Goal: Information Seeking & Learning: Check status

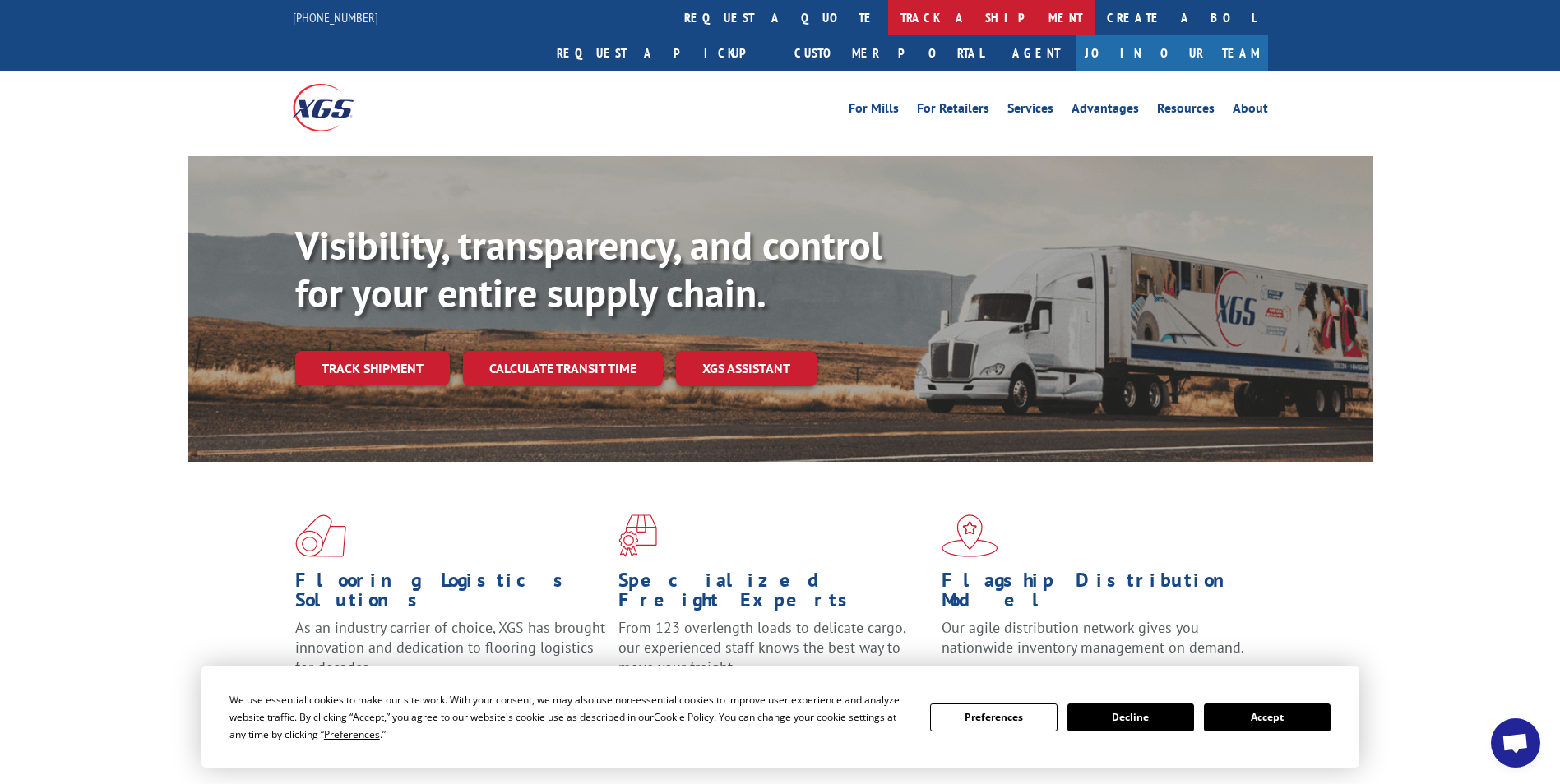
click at [888, 21] on link "track a shipment" at bounding box center [992, 17] width 207 height 35
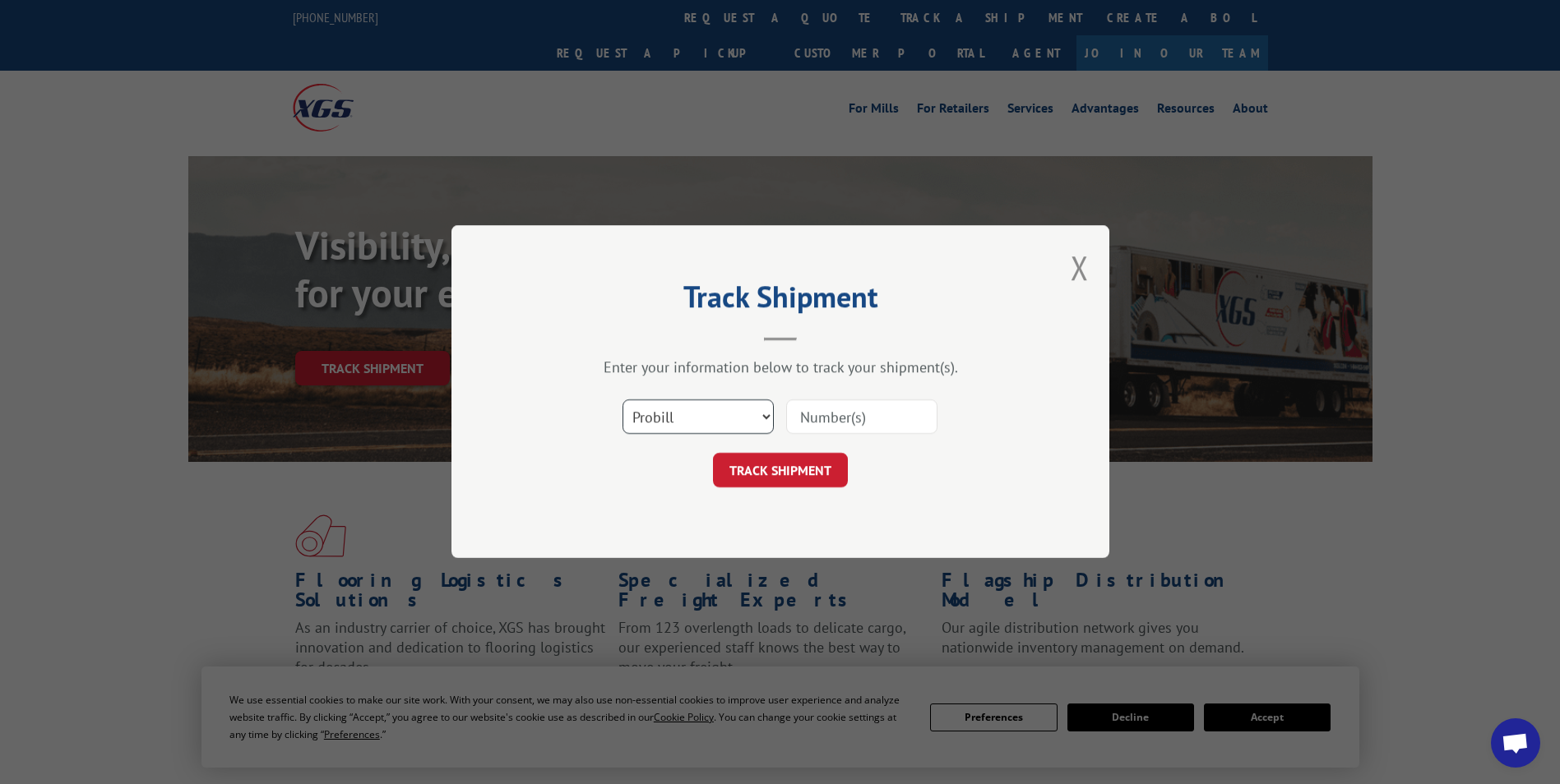
click at [762, 420] on select "Select category... Probill BOL PO" at bounding box center [698, 418] width 151 height 34
select select "bol"
click at [623, 401] on select "Select category... Probill BOL PO" at bounding box center [698, 418] width 151 height 34
click at [842, 418] on input at bounding box center [861, 418] width 151 height 34
type input "2844101"
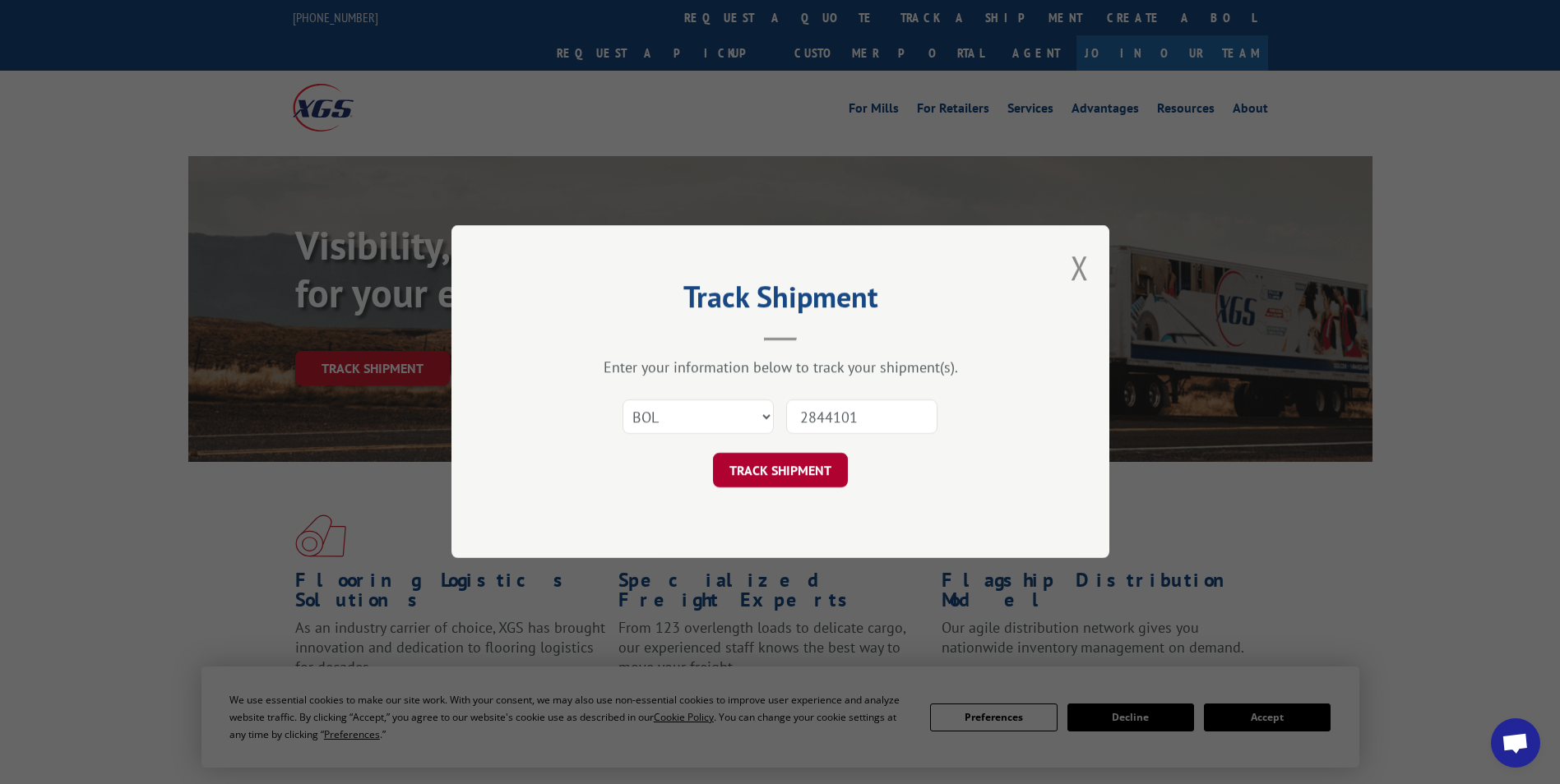
click at [807, 477] on button "TRACK SHIPMENT" at bounding box center [781, 471] width 135 height 34
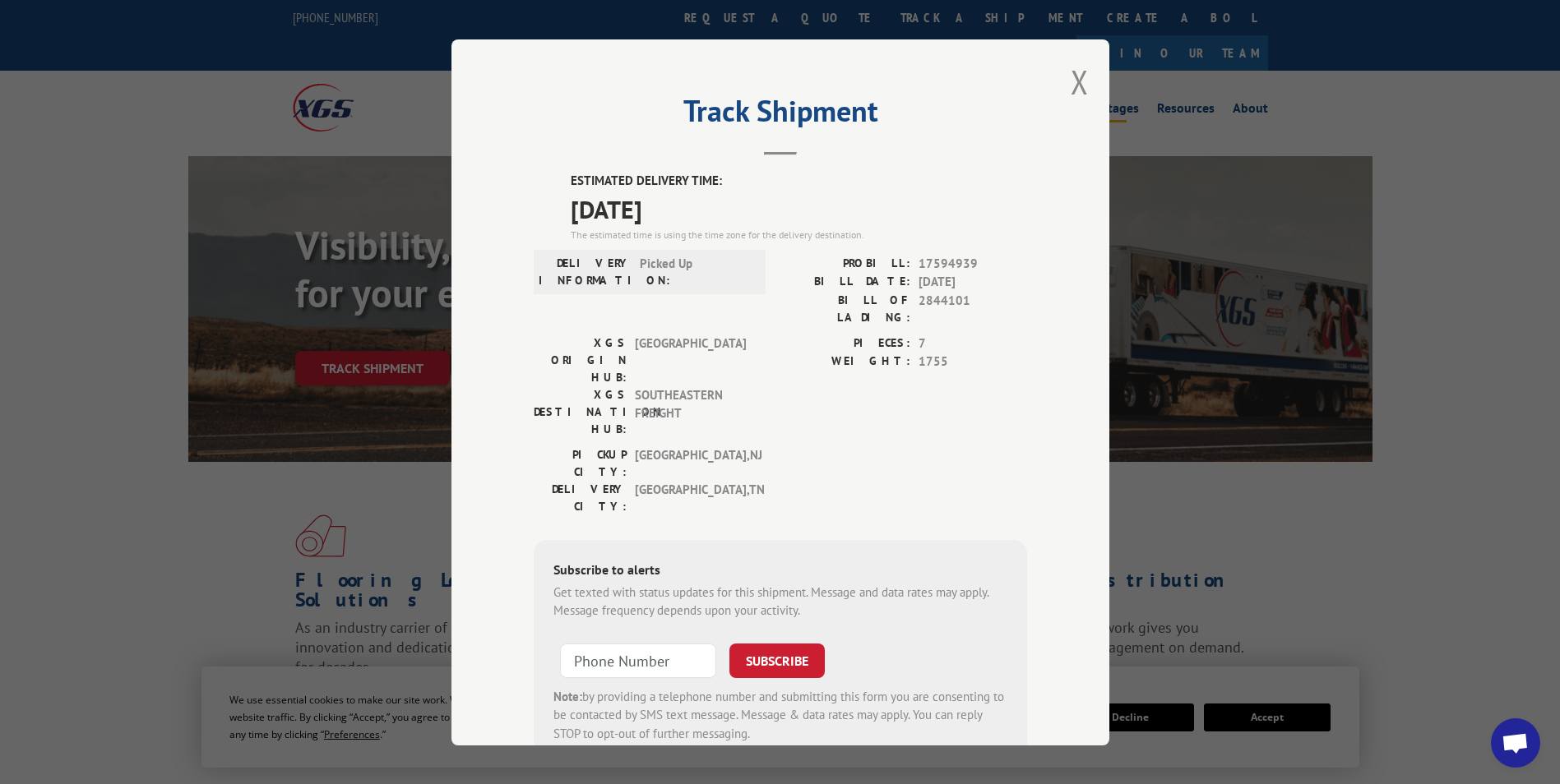
click at [1079, 85] on button "Close modal" at bounding box center [1080, 81] width 18 height 44
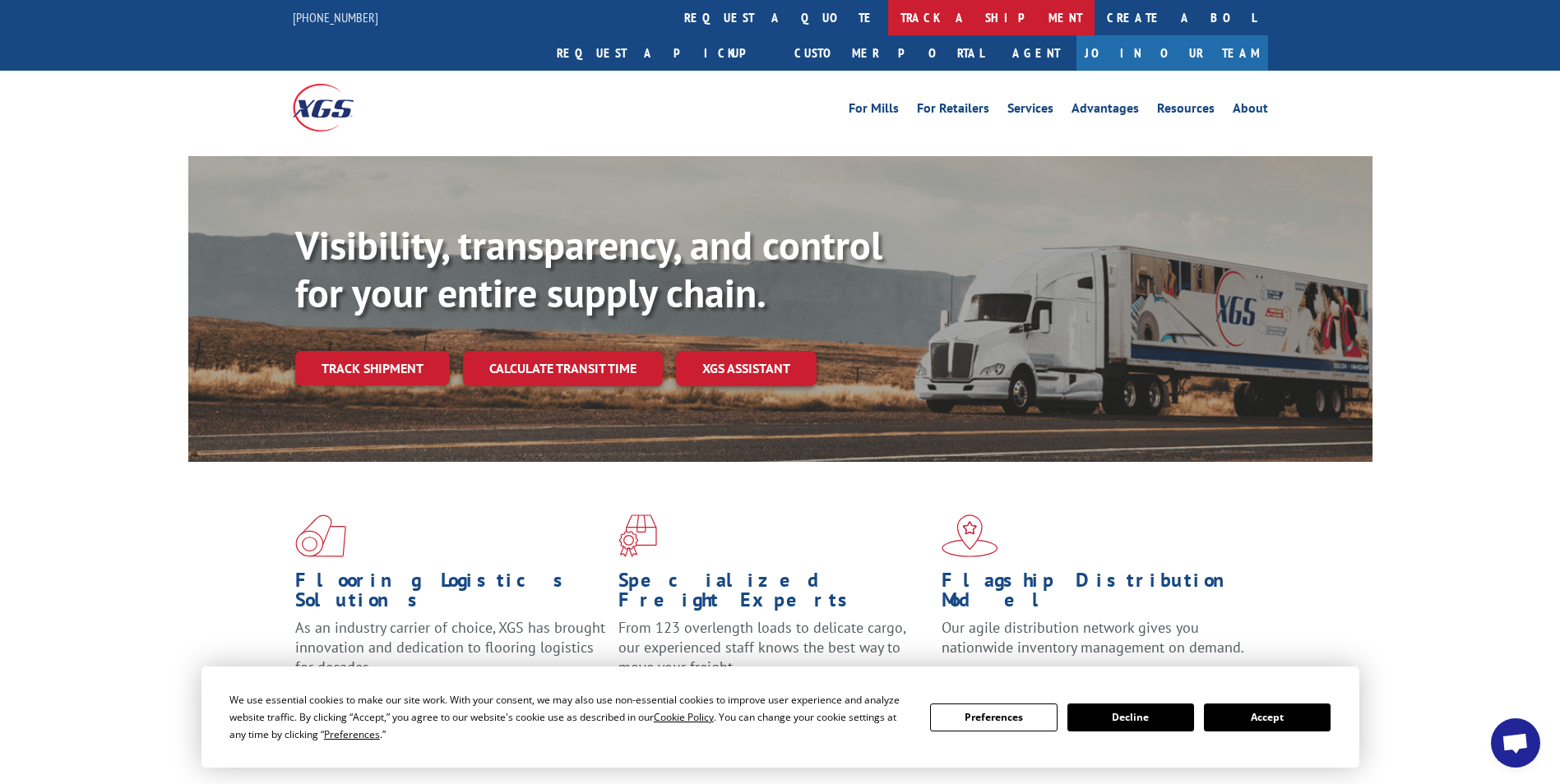
click at [888, 22] on link "track a shipment" at bounding box center [992, 17] width 207 height 35
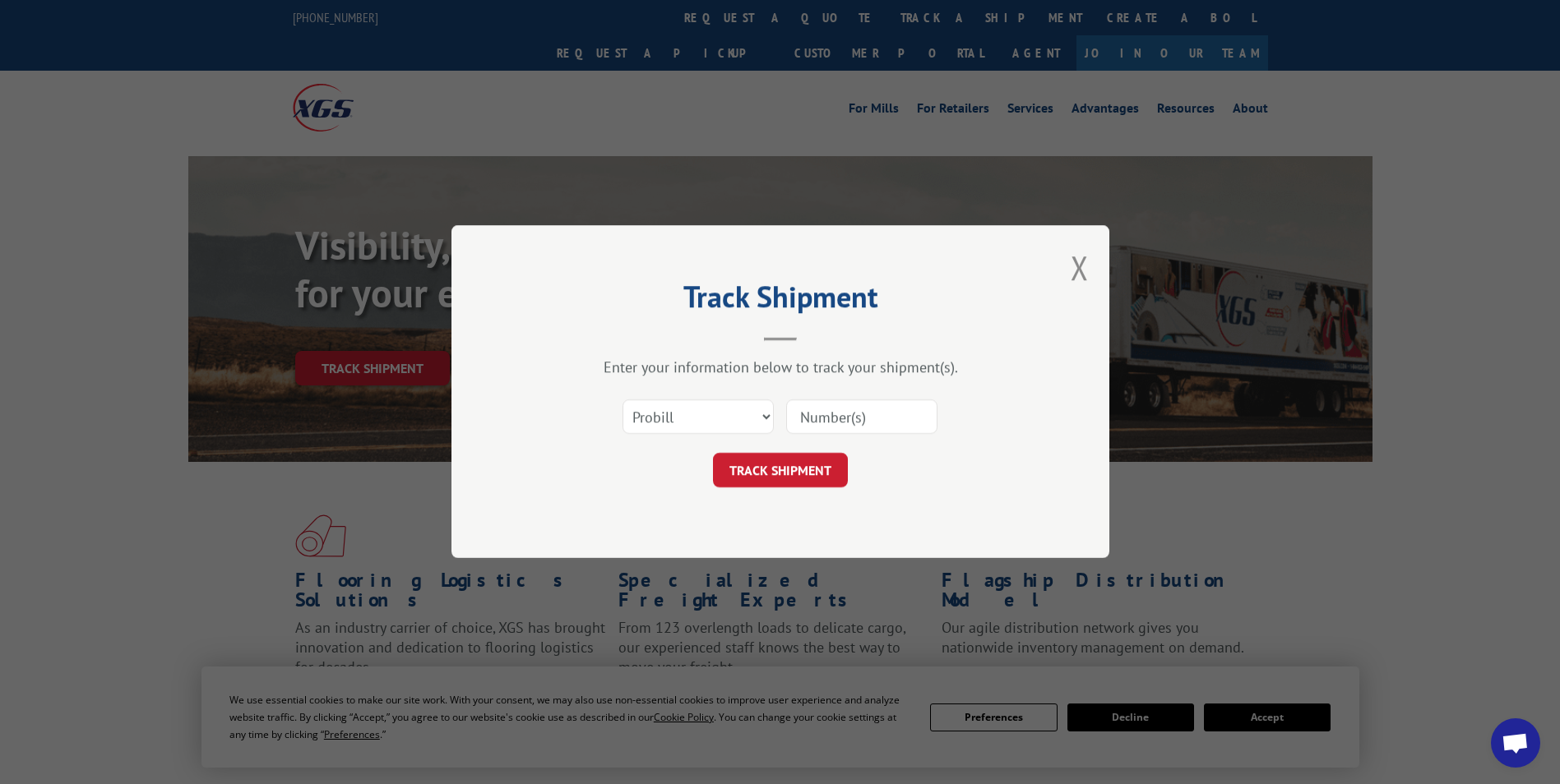
click at [828, 409] on input at bounding box center [861, 418] width 151 height 34
type input "16934895"
click at [783, 470] on button "TRACK SHIPMENT" at bounding box center [781, 471] width 135 height 34
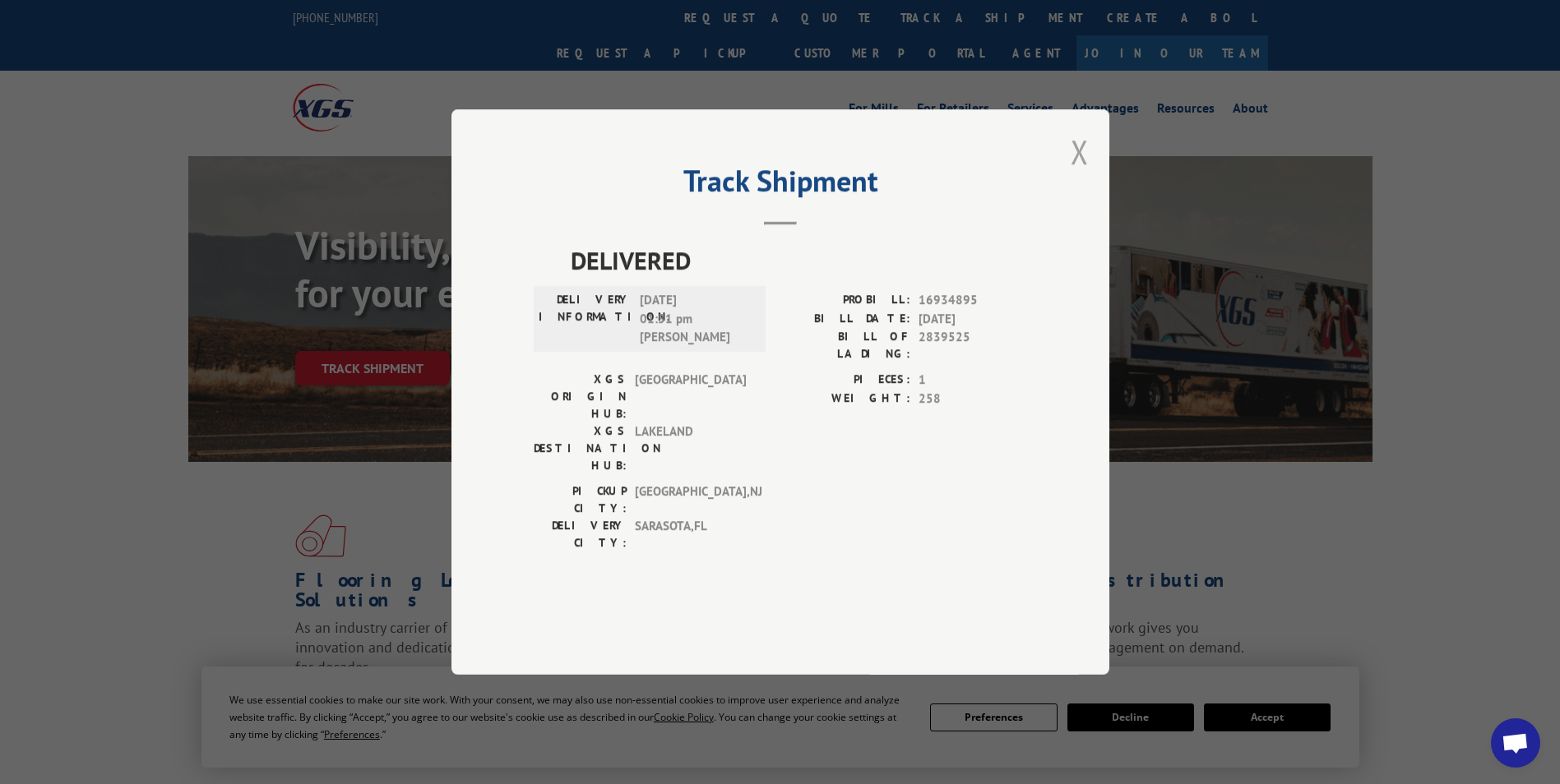
click at [1078, 173] on button "Close modal" at bounding box center [1080, 151] width 18 height 44
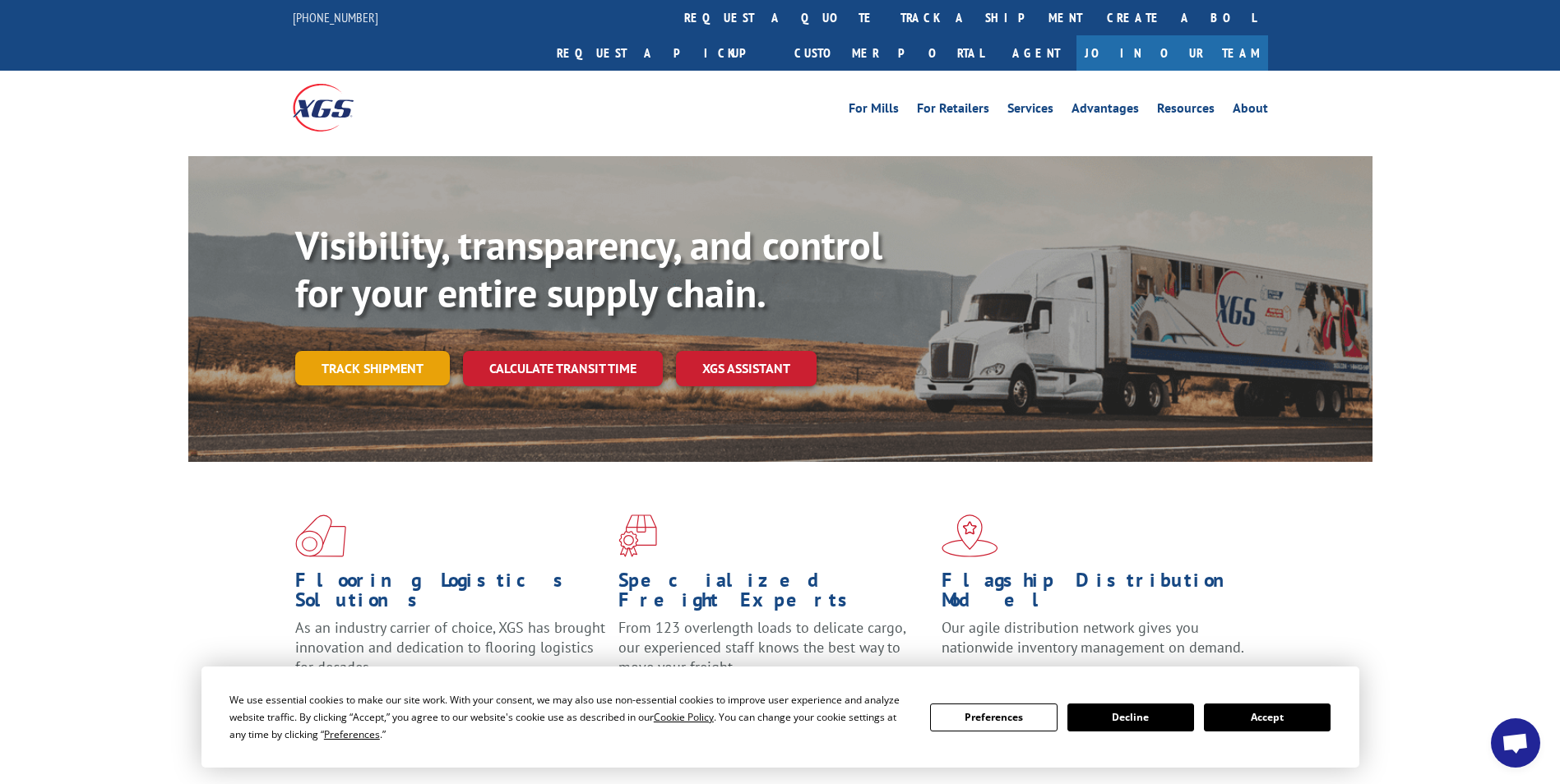
click at [352, 351] on link "Track shipment" at bounding box center [372, 368] width 155 height 34
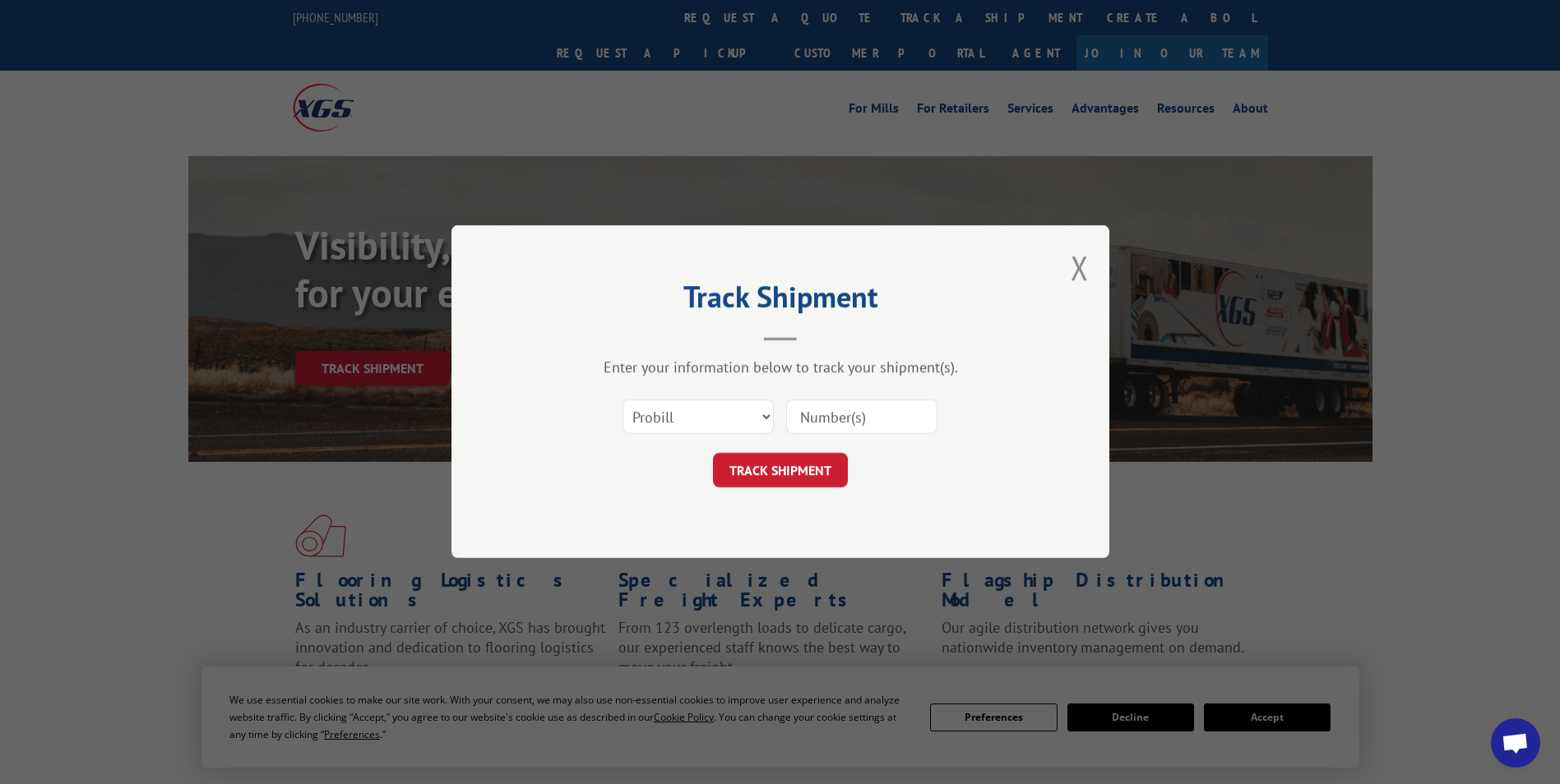
click at [832, 413] on input at bounding box center [861, 418] width 151 height 34
type input "17592871"
click at [824, 471] on button "TRACK SHIPMENT" at bounding box center [781, 471] width 135 height 34
